Goal: Task Accomplishment & Management: Use online tool/utility

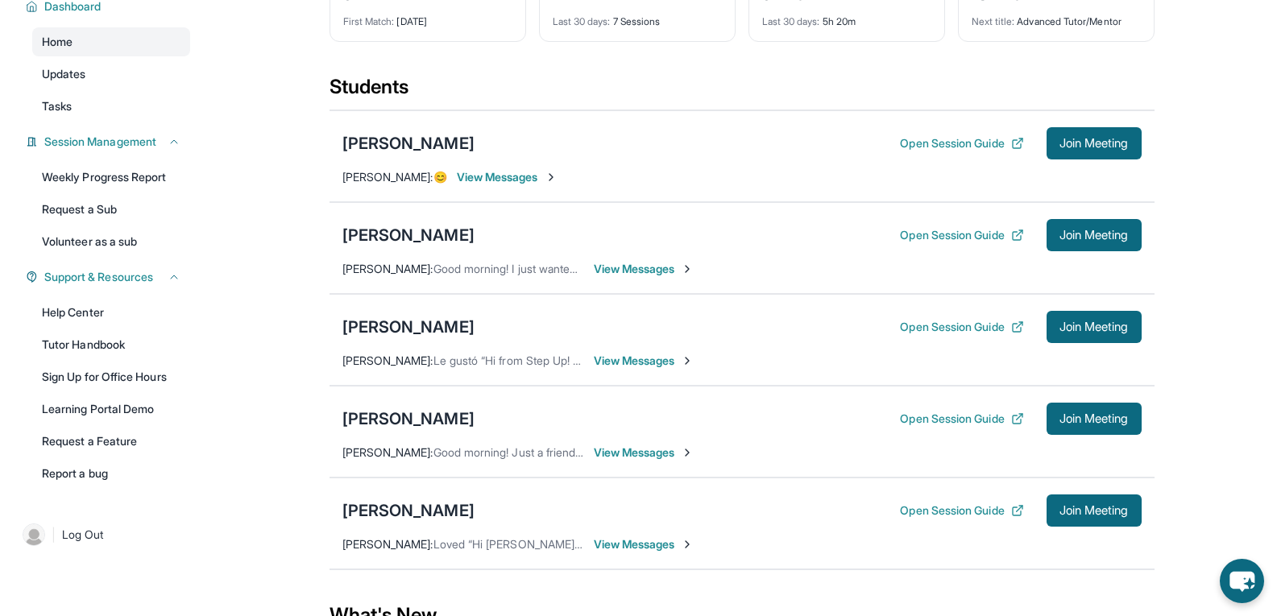
scroll to position [128, 0]
click at [914, 434] on div "Open Session Guide Join Meeting" at bounding box center [1020, 418] width 241 height 32
click at [909, 426] on button "Open Session Guide" at bounding box center [961, 418] width 123 height 16
click at [951, 151] on button "Open Session Guide" at bounding box center [961, 143] width 123 height 16
click at [980, 426] on button "Open Session Guide" at bounding box center [961, 418] width 123 height 16
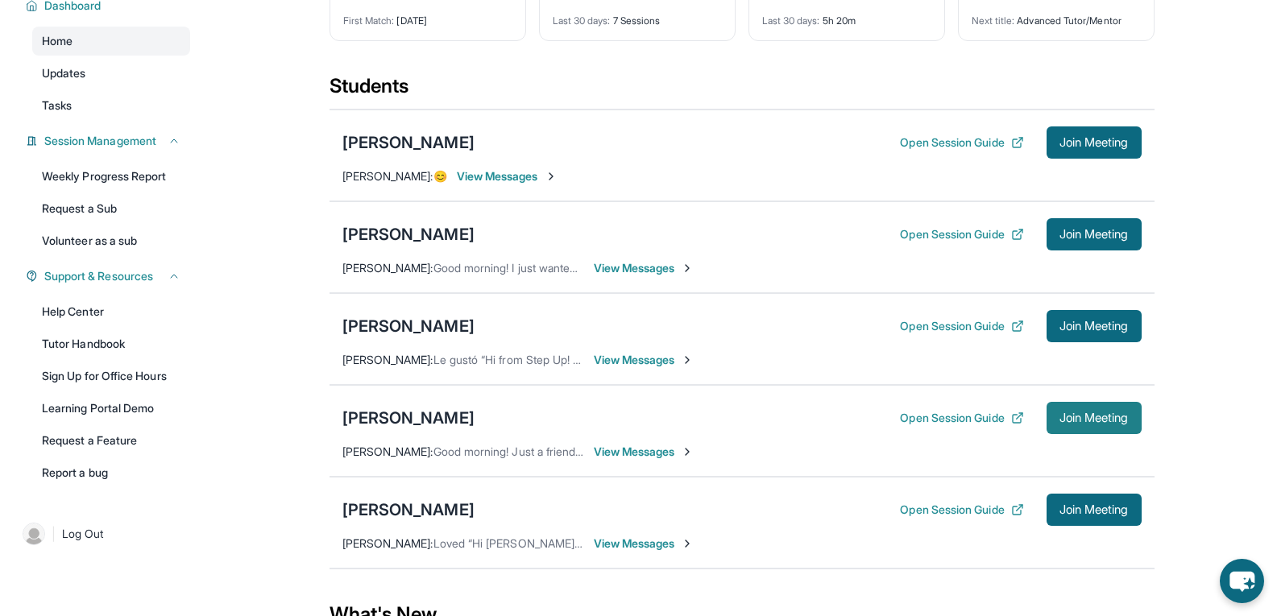
click at [1047, 434] on button "Join Meeting" at bounding box center [1094, 418] width 95 height 32
